Goal: Contribute content: Add original content to the website for others to see

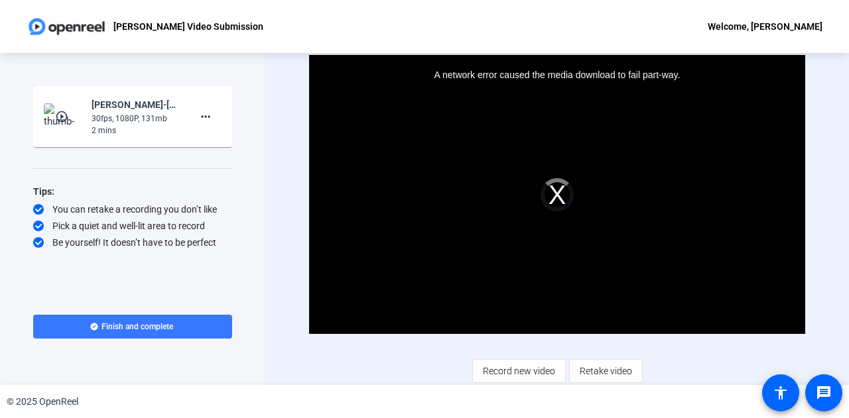
click at [554, 196] on div "A network error caused the media download to fail part-way." at bounding box center [557, 194] width 496 height 279
click at [205, 118] on mat-icon "more_horiz" at bounding box center [206, 117] width 16 height 16
click at [272, 95] on div at bounding box center [424, 209] width 849 height 418
click at [157, 323] on span "Finish and complete" at bounding box center [137, 327] width 72 height 11
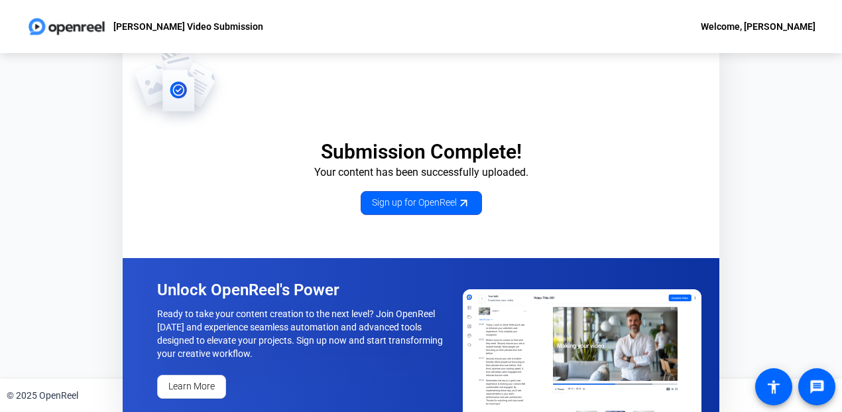
scroll to position [15, 0]
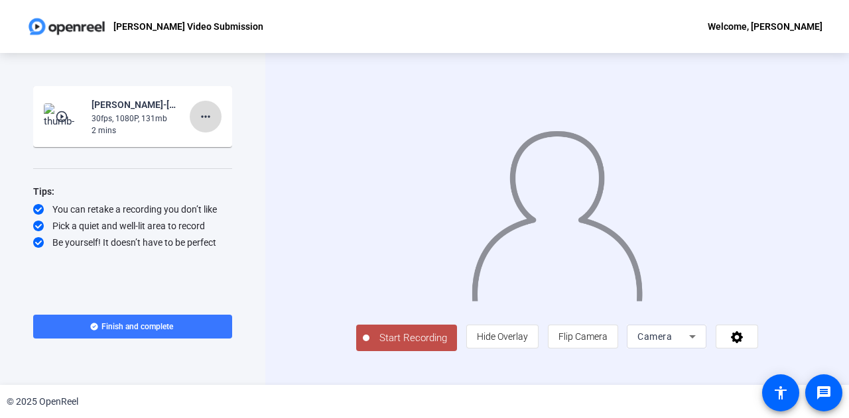
click at [203, 115] on mat-icon "more_horiz" at bounding box center [206, 117] width 16 height 16
click at [313, 127] on div at bounding box center [424, 209] width 849 height 418
click at [197, 117] on span at bounding box center [206, 117] width 32 height 32
click at [243, 109] on div at bounding box center [424, 209] width 849 height 418
click at [59, 113] on mat-icon "play_circle_outline" at bounding box center [63, 116] width 16 height 13
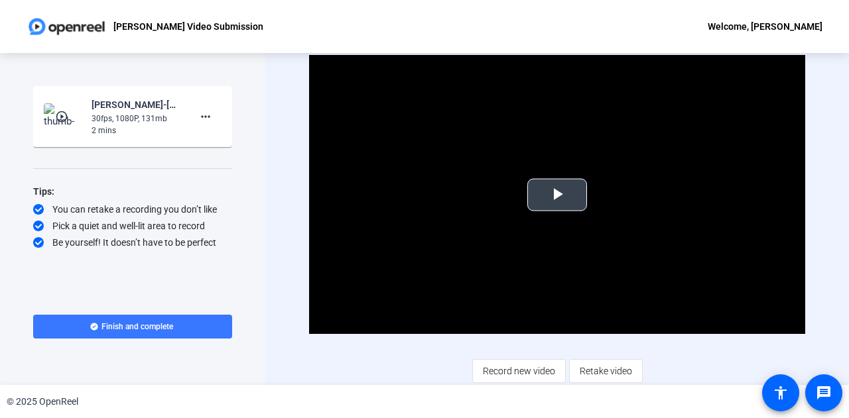
click at [557, 195] on span "Video Player" at bounding box center [557, 195] width 0 height 0
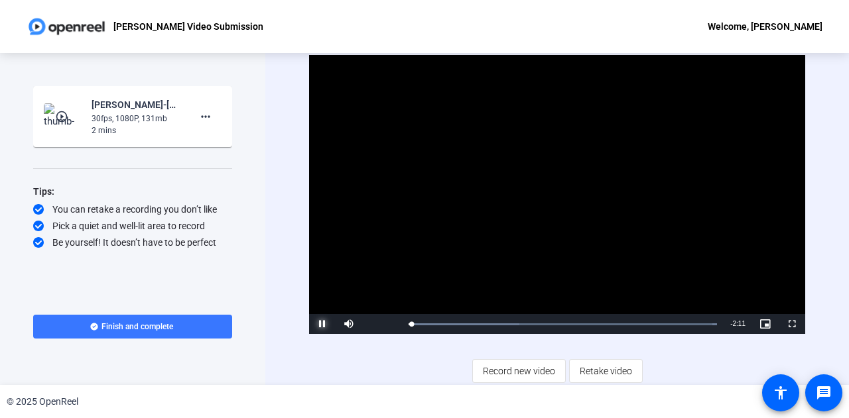
click at [326, 324] on span "Video Player" at bounding box center [322, 324] width 27 height 0
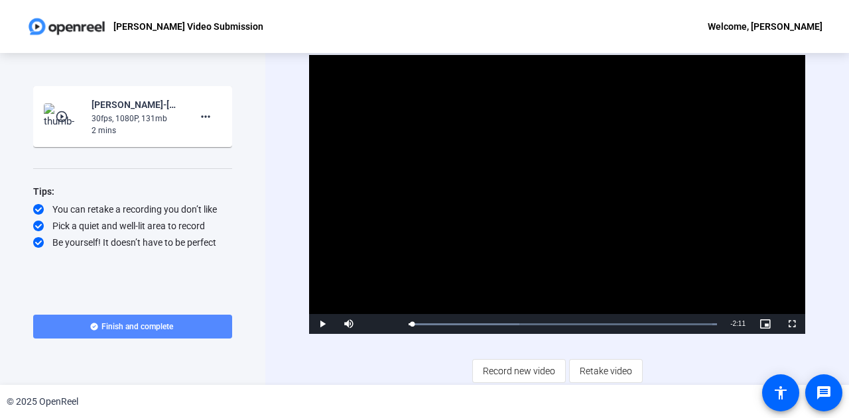
click at [170, 328] on span "Finish and complete" at bounding box center [137, 327] width 72 height 11
